Goal: Task Accomplishment & Management: Use online tool/utility

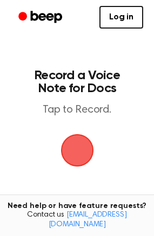
click at [92, 150] on span "button" at bounding box center [77, 151] width 30 height 30
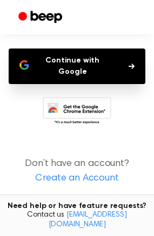
scroll to position [104, 0]
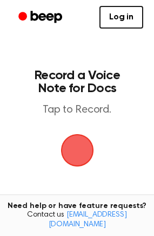
click at [71, 198] on main "Record a Voice Note for Docs Tap to Record. Tired of copying and pasting? Use t…" at bounding box center [77, 173] width 154 height 347
click at [61, 161] on span "button" at bounding box center [76, 150] width 33 height 33
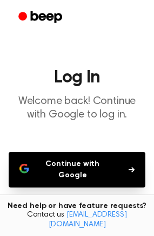
click at [90, 169] on button "Continue with Google" at bounding box center [77, 170] width 137 height 36
